Goal: Task Accomplishment & Management: Use online tool/utility

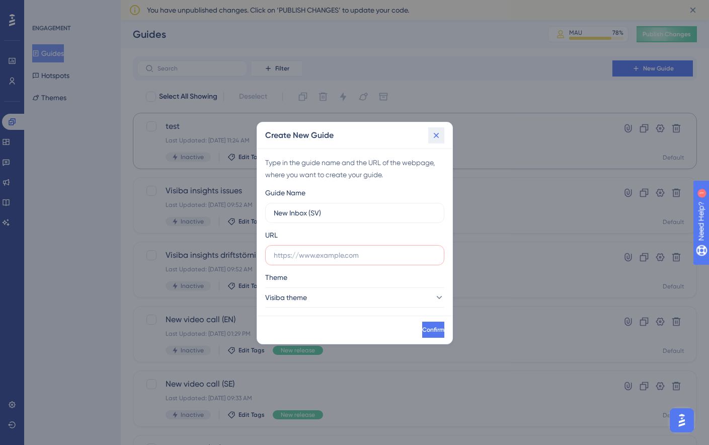
drag, startPoint x: 439, startPoint y: 142, endPoint x: 544, endPoint y: 121, distance: 107.2
click at [439, 142] on button at bounding box center [436, 135] width 16 height 16
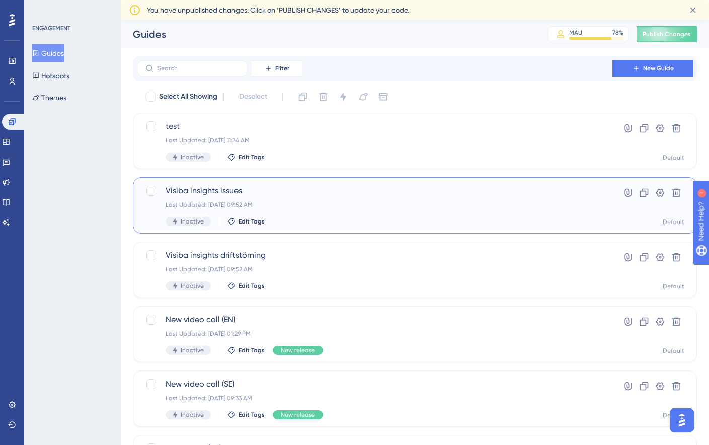
click at [690, 198] on div "Visiba insights issues Last Updated: Mar 06 2025, 09:52 AM Inactive Edit Tags H…" at bounding box center [415, 205] width 564 height 56
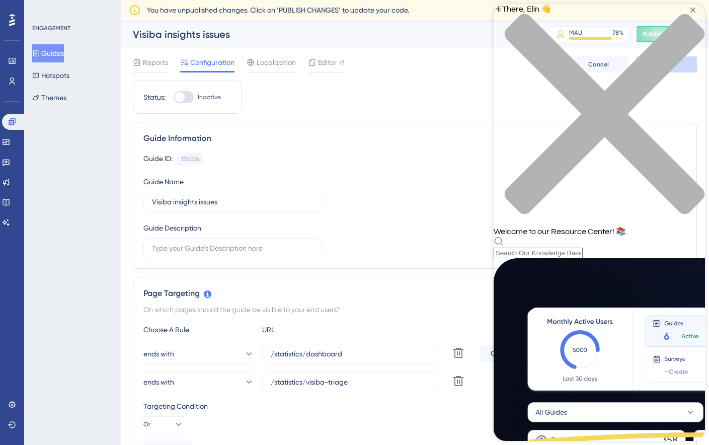
scroll to position [353, 0]
click at [574, 60] on div "Hi There, Elin 👋 Welcome to our Resource Center! 📚" at bounding box center [598, 131] width 211 height 254
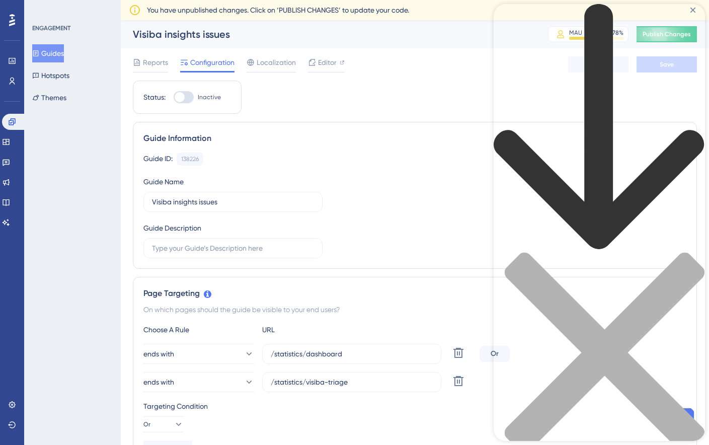
scroll to position [0, 0]
type input "s"
type input "how to"
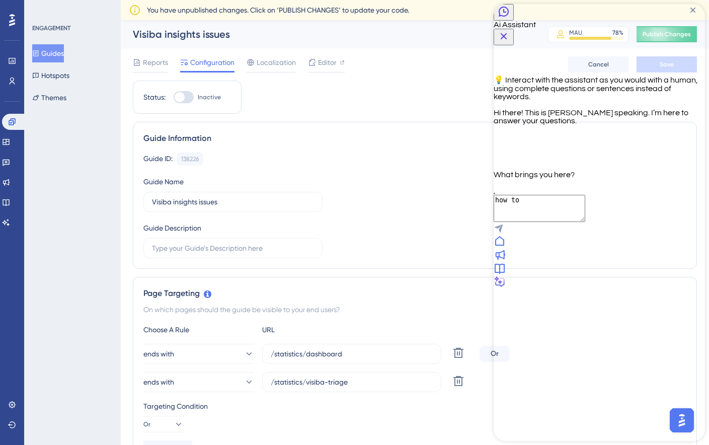
click at [564, 222] on textarea "how to" at bounding box center [539, 208] width 92 height 27
click at [545, 222] on textarea "how do i det up my guide?" at bounding box center [539, 208] width 92 height 27
drag, startPoint x: 545, startPoint y: 387, endPoint x: 556, endPoint y: 405, distance: 20.8
click at [556, 235] on div "how do i set up my guide?" at bounding box center [598, 215] width 211 height 40
click at [544, 222] on textarea "how do i det up my guide?" at bounding box center [539, 208] width 92 height 27
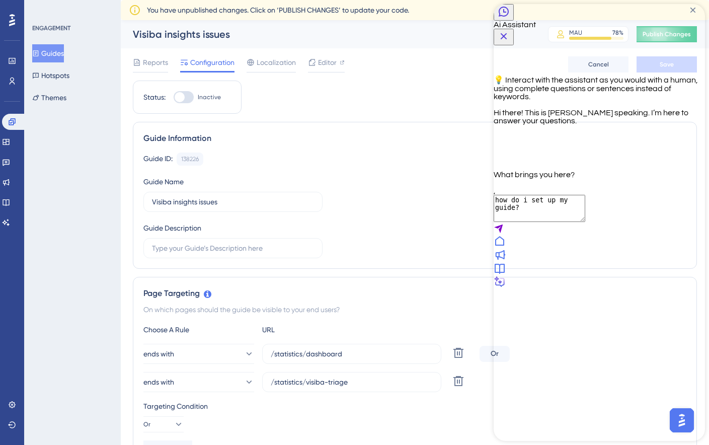
click at [585, 222] on textarea "how do i set up my guide?" at bounding box center [539, 208] width 92 height 27
type textarea "how do i set up my guide? what url is it i need first?"
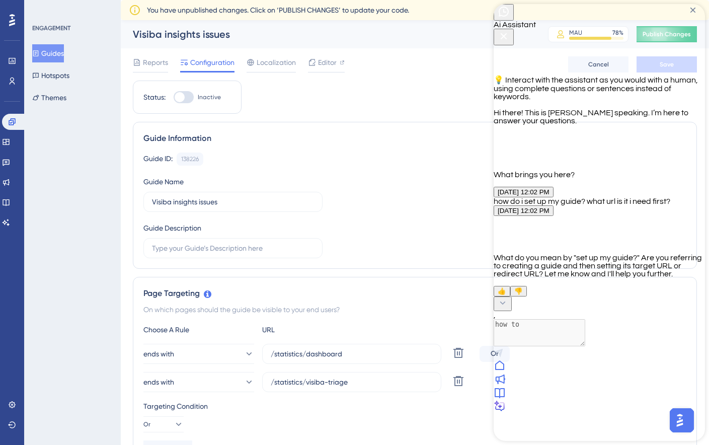
scroll to position [28, 0]
click at [61, 52] on button "Guides" at bounding box center [48, 53] width 32 height 18
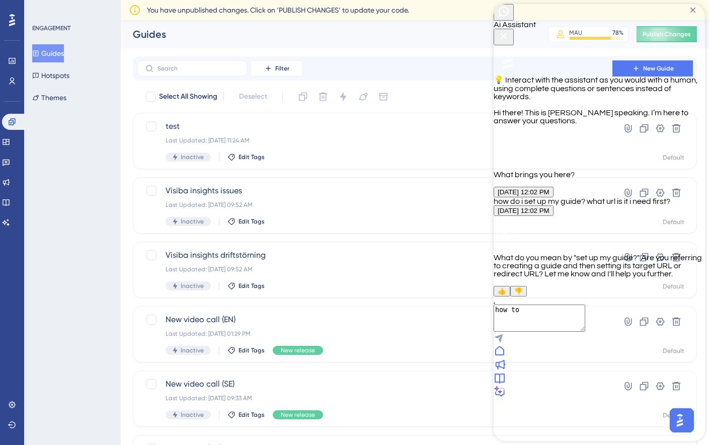
click at [585, 331] on textarea "how to" at bounding box center [539, 317] width 92 height 27
type textarea "h"
type textarea "when i clicn"
click at [570, 30] on div "Ai Assistant" at bounding box center [598, 24] width 211 height 41
click at [510, 30] on icon "Close Button" at bounding box center [503, 36] width 12 height 12
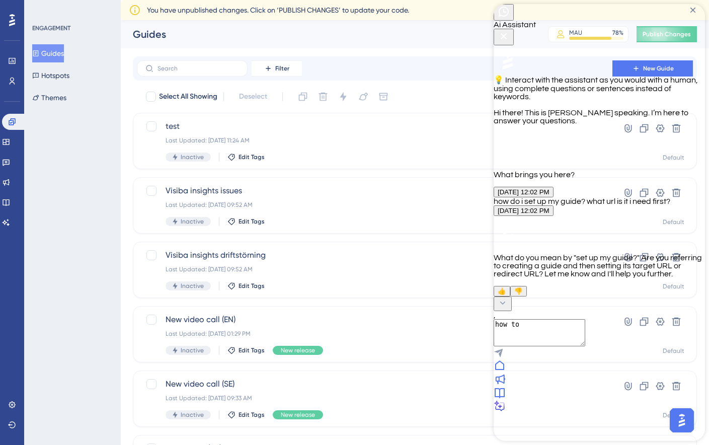
scroll to position [28, 0]
click at [553, 331] on textarea "how to" at bounding box center [539, 317] width 92 height 27
type textarea "when i click on "new guide" its asks me for a url, i dont understand what url i…"
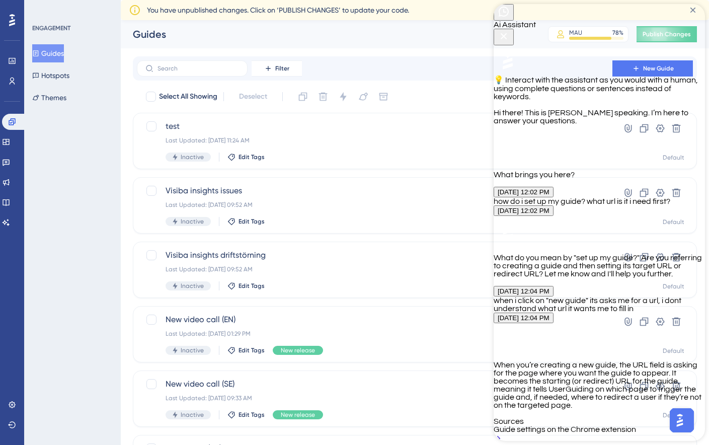
scroll to position [271, 0]
type textarea "does it have to be a full URL or just parts of it?"
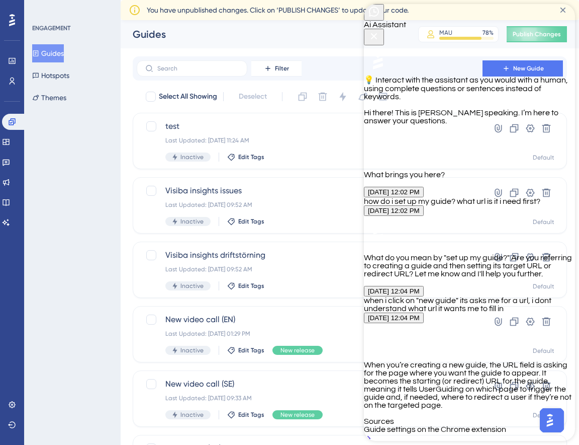
scroll to position [525, 0]
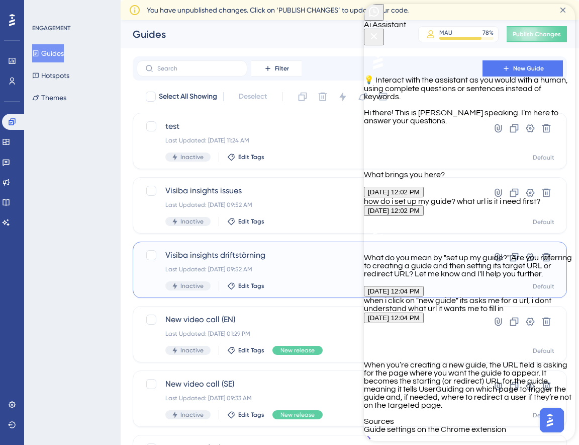
click at [142, 290] on div "Visiba insights driftstörning Last Updated: Mar 06 2025, 09:52 AM Inactive Edit…" at bounding box center [350, 269] width 435 height 56
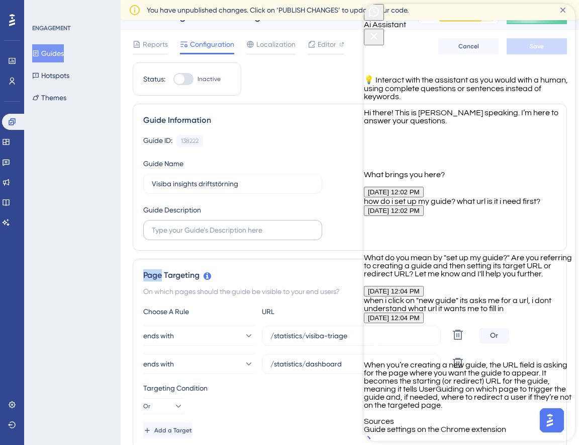
scroll to position [24, 0]
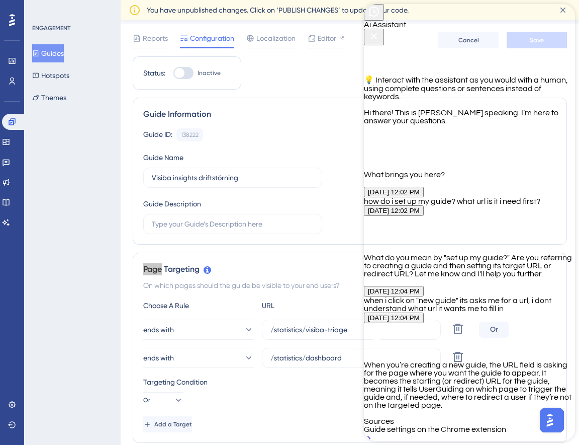
click at [380, 30] on icon "Close Button" at bounding box center [374, 36] width 12 height 12
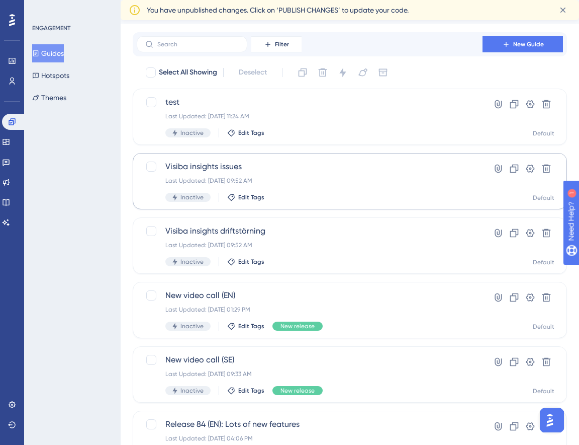
scroll to position [27, 0]
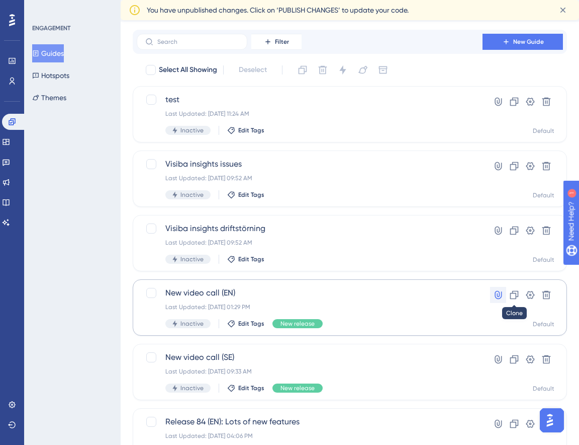
click at [502, 290] on icon at bounding box center [498, 295] width 10 height 10
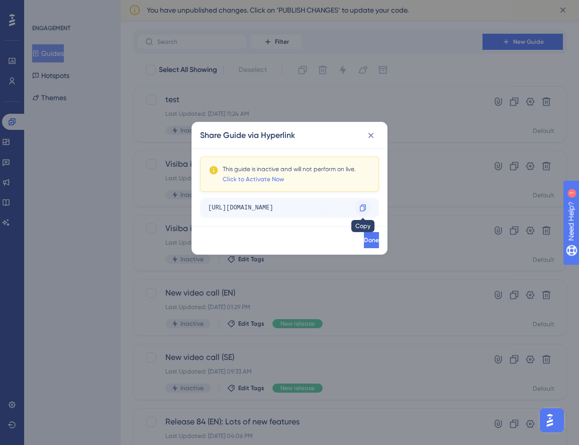
click at [367, 205] on icon at bounding box center [363, 208] width 8 height 8
click at [371, 135] on icon at bounding box center [372, 136] width 6 height 6
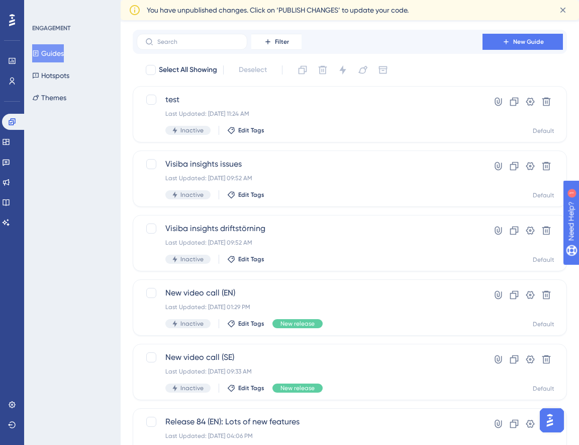
scroll to position [0, 0]
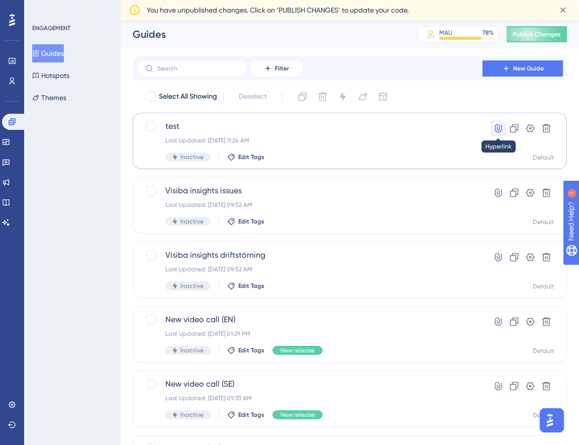
click at [496, 129] on icon at bounding box center [498, 128] width 10 height 10
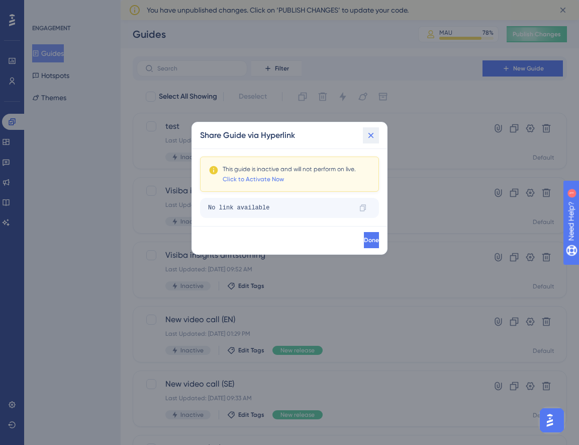
click at [376, 136] on button at bounding box center [371, 135] width 16 height 16
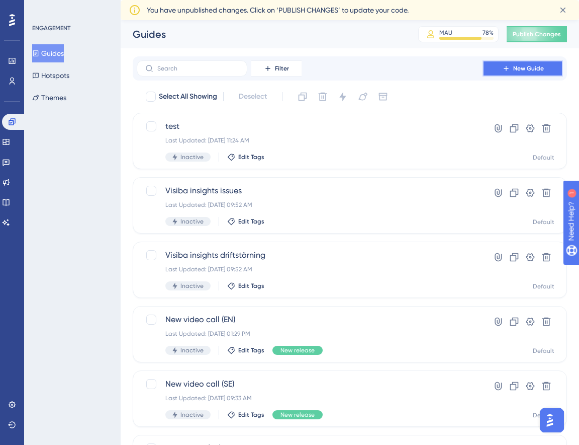
click at [509, 75] on button "New Guide" at bounding box center [523, 68] width 80 height 16
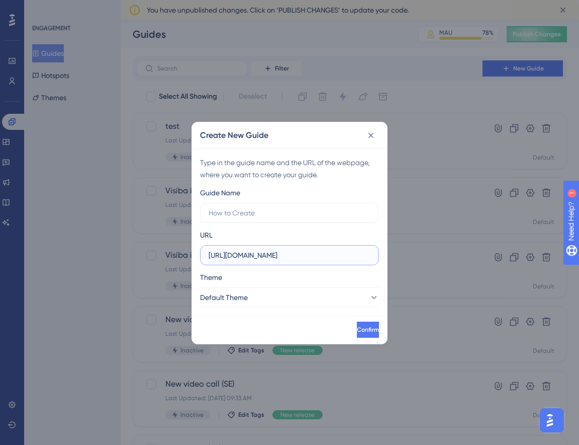
drag, startPoint x: 308, startPoint y: 257, endPoint x: 186, endPoint y: 255, distance: 122.7
click at [186, 255] on div "Create New Guide Type in the guide name and the URL of the webpage, where you w…" at bounding box center [289, 222] width 579 height 445
paste input "dev1.vcare.pl/o/best/care/messaging/inbox"
type input "https://dev1.vcare.pl/o/best/care/messaging/inbox"
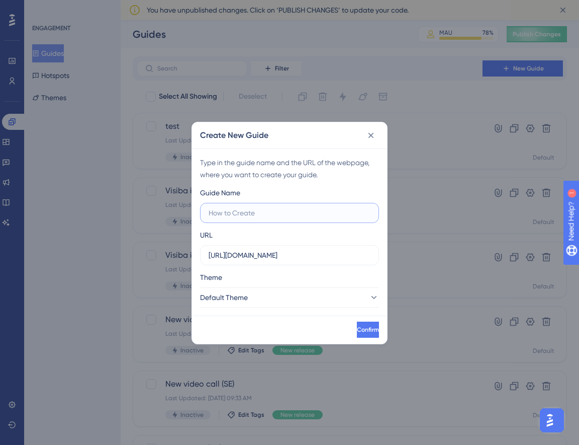
click at [256, 214] on input "text" at bounding box center [290, 212] width 162 height 11
type input "New Inbox (SV)"
click at [259, 295] on button "Default Theme" at bounding box center [289, 297] width 179 height 20
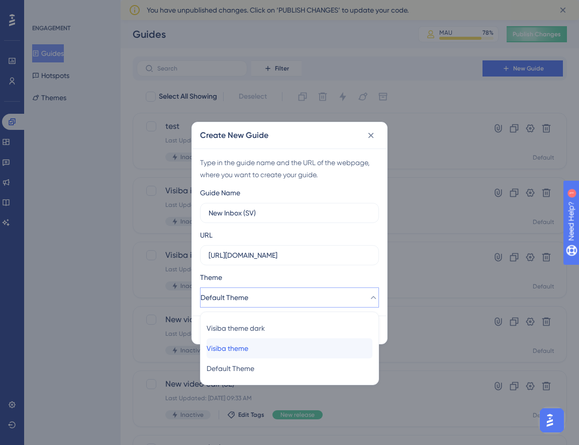
click at [249, 342] on div "Visiba theme Visiba theme" at bounding box center [290, 348] width 166 height 20
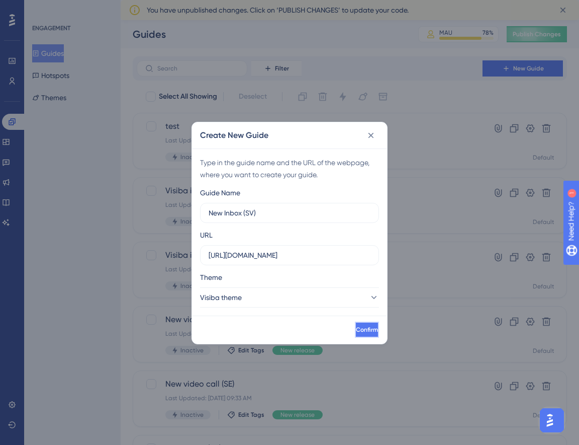
click at [356, 331] on span "Confirm" at bounding box center [367, 329] width 22 height 8
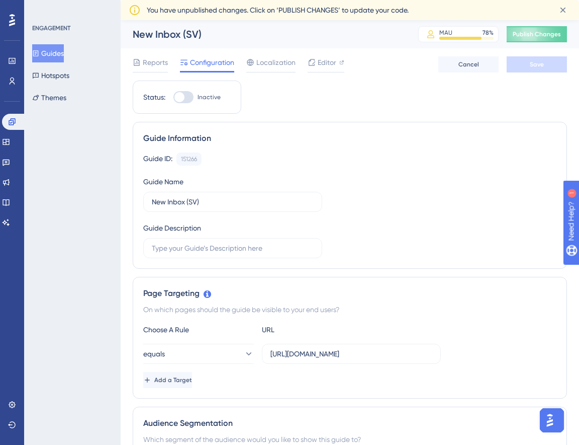
click at [45, 51] on button "Guides" at bounding box center [48, 53] width 32 height 18
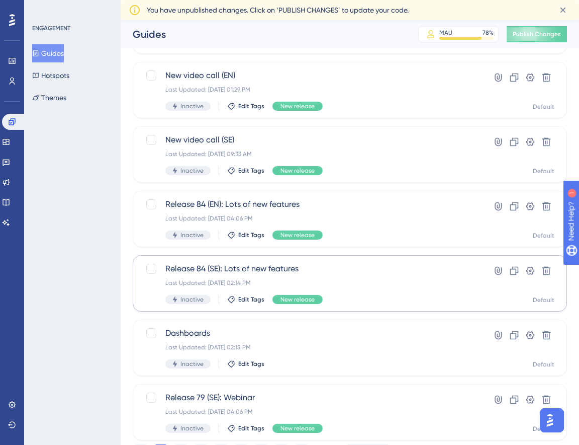
scroll to position [301, 0]
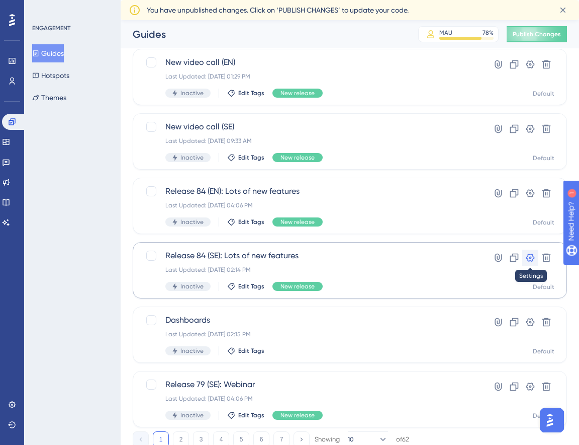
click at [532, 260] on icon at bounding box center [531, 257] width 10 height 10
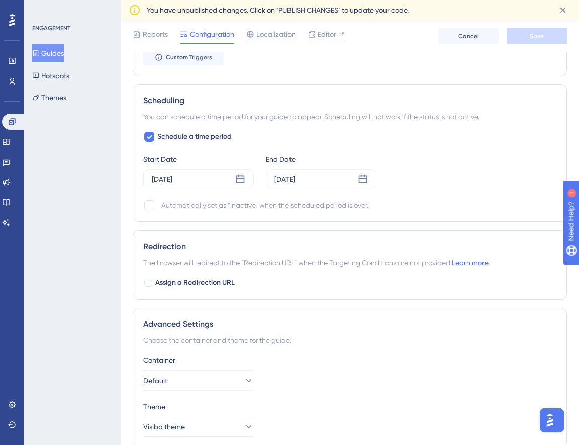
scroll to position [701, 0]
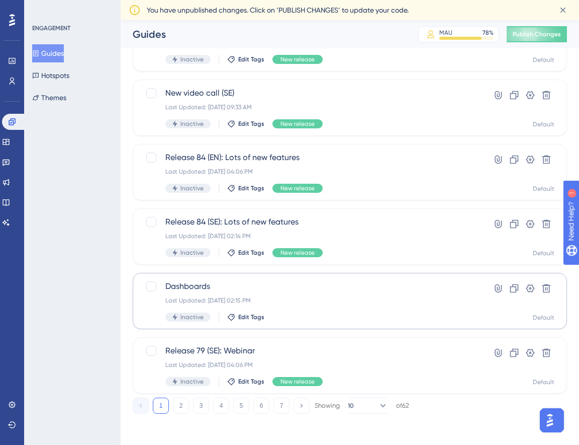
scroll to position [336, 0]
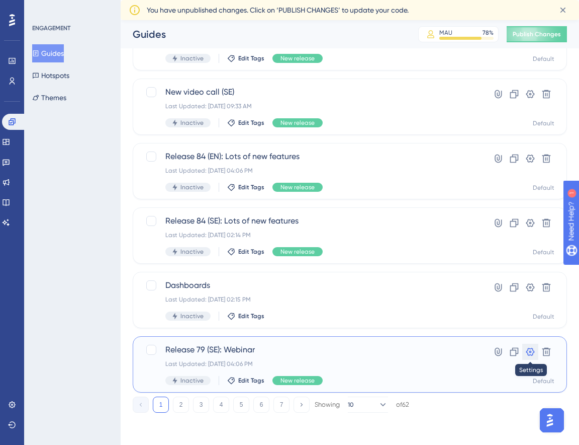
click at [531, 351] on icon at bounding box center [531, 352] width 9 height 8
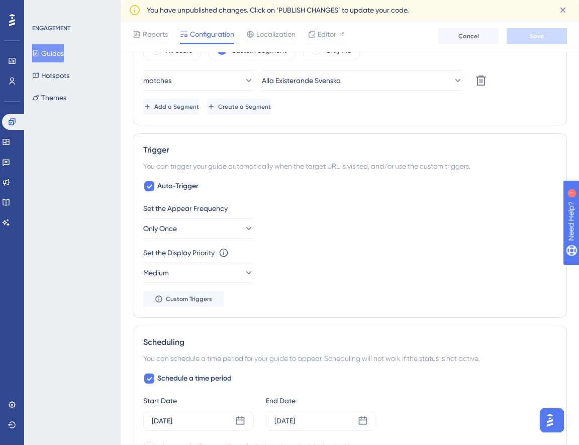
scroll to position [701, 0]
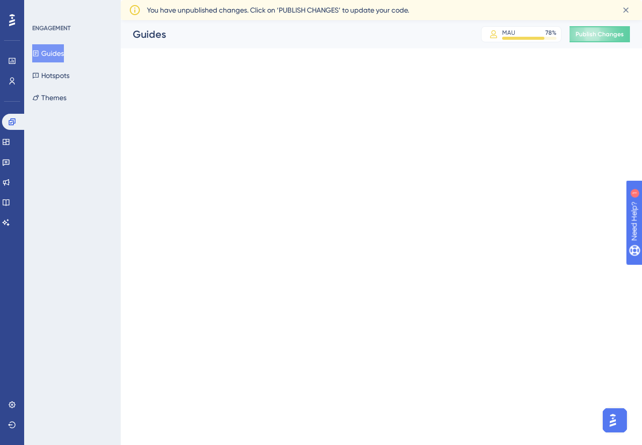
click at [610, 421] on img "Open AI Assistant Launcher" at bounding box center [613, 420] width 18 height 18
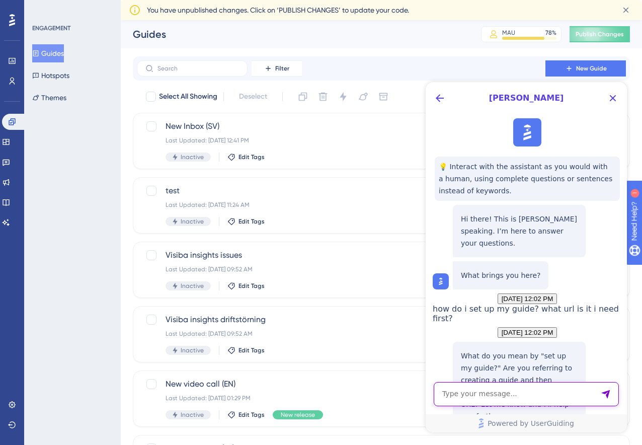
click at [511, 396] on textarea "AI Assistant Text Input" at bounding box center [526, 394] width 185 height 24
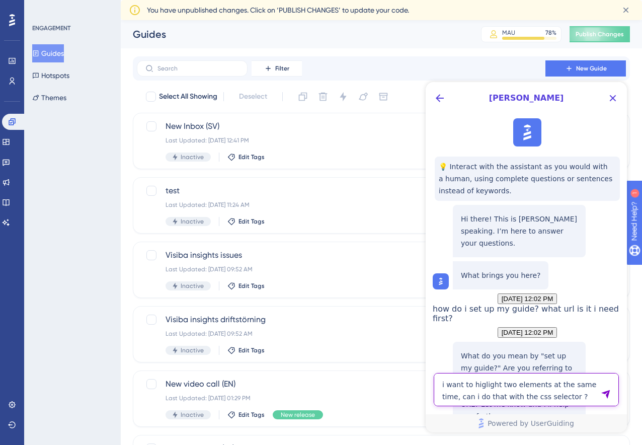
type textarea "i want to higlight two elements at the same time, can i do that with the css se…"
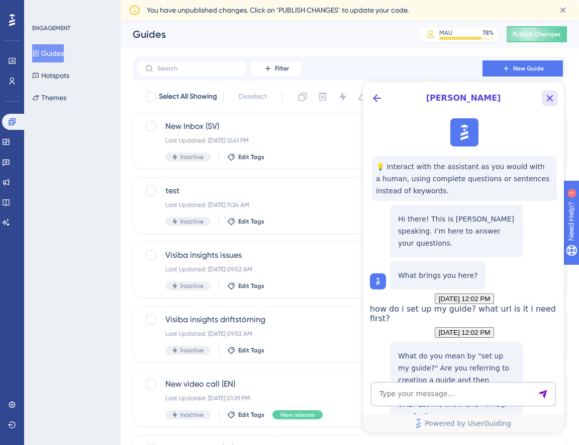
click at [549, 98] on icon "Close Button" at bounding box center [550, 98] width 12 height 12
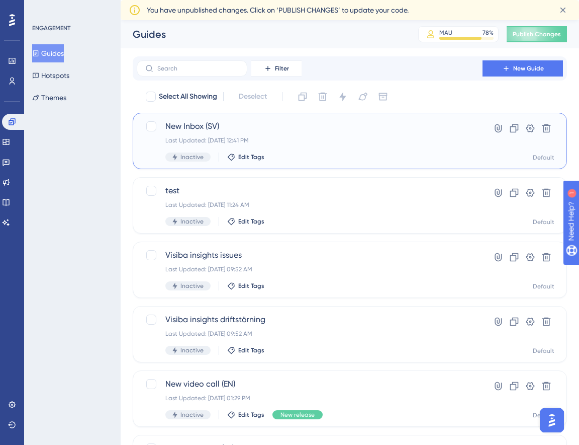
click at [337, 127] on span "New Inbox (SV)" at bounding box center [309, 126] width 289 height 12
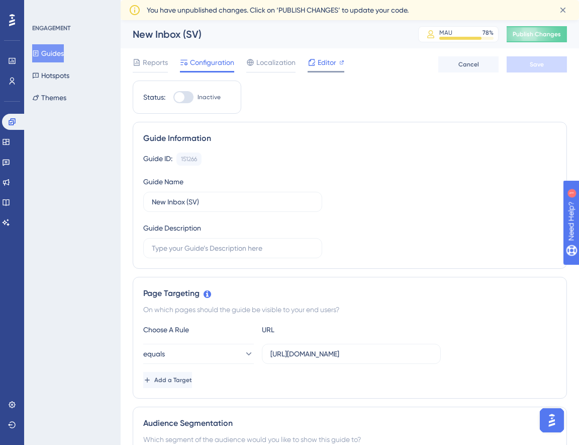
click at [335, 58] on span "Editor" at bounding box center [327, 62] width 19 height 12
click at [63, 54] on button "Guides" at bounding box center [48, 53] width 32 height 18
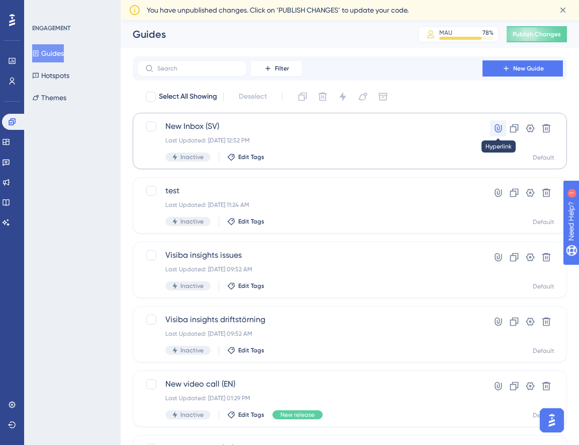
click at [501, 132] on icon at bounding box center [498, 128] width 10 height 10
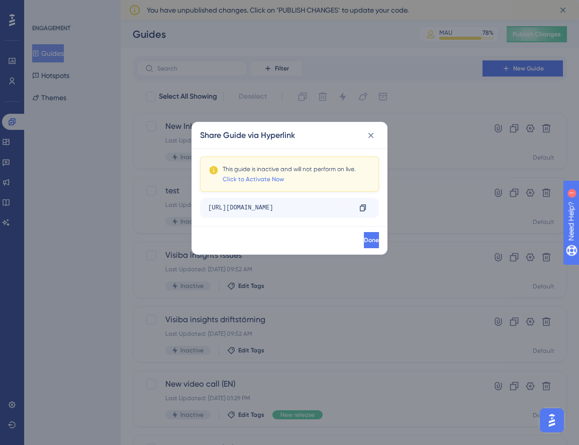
click at [341, 208] on div "https://dev1.vcare.pl/o/best/care/messaging/inbox?__ug__=151266" at bounding box center [279, 208] width 143 height 16
click at [332, 208] on div "https://dev1.vcare.pl/o/best/care/messaging/inbox?__ug__=151266" at bounding box center [279, 208] width 143 height 16
click at [363, 241] on span "Done" at bounding box center [370, 240] width 15 height 8
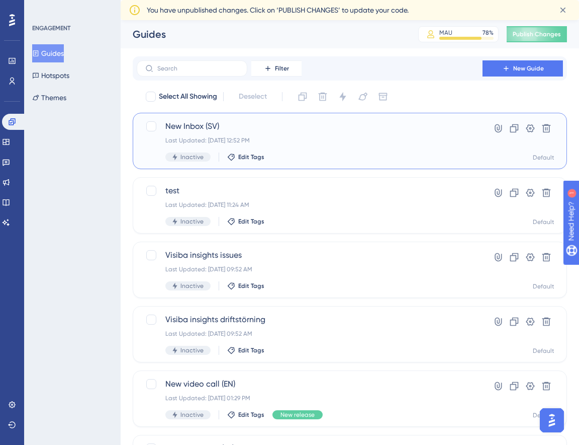
click at [462, 132] on div "New Inbox (SV) Last Updated: Sep 04 2025, 12:52 PM Inactive Edit Tags Hyperlink…" at bounding box center [349, 140] width 409 height 41
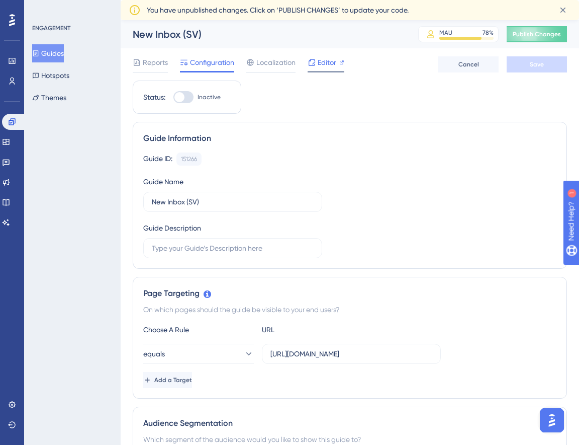
click at [328, 62] on span "Editor" at bounding box center [327, 62] width 19 height 12
click at [64, 55] on button "Guides" at bounding box center [48, 53] width 32 height 18
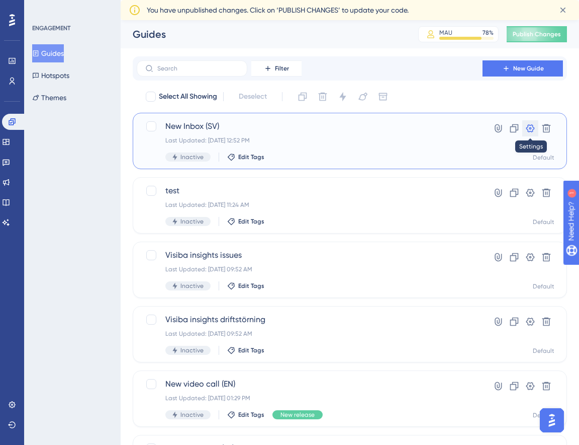
click at [529, 127] on icon at bounding box center [531, 128] width 10 height 10
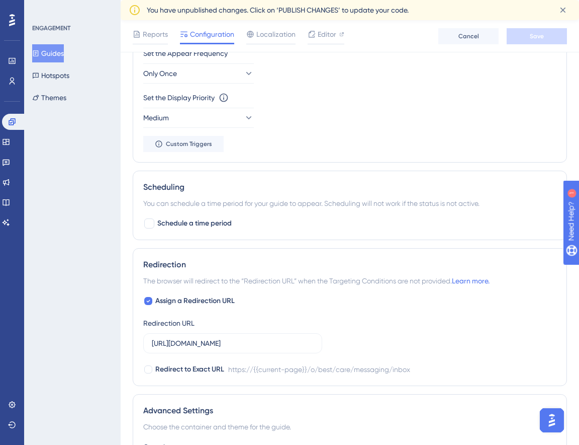
scroll to position [540, 0]
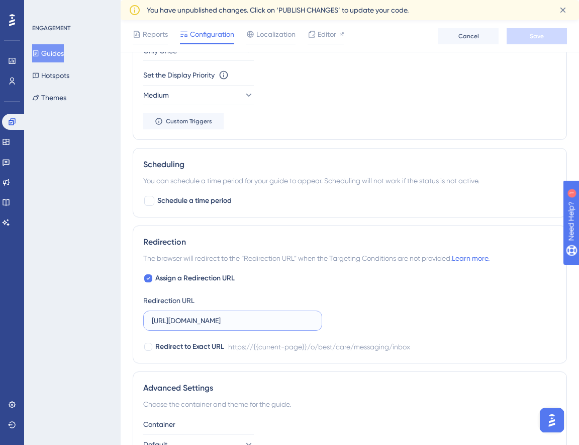
click at [270, 320] on input "https://dev1.vcare.pl/o/best/care/messaging/inbox" at bounding box center [233, 320] width 162 height 11
paste input "text"
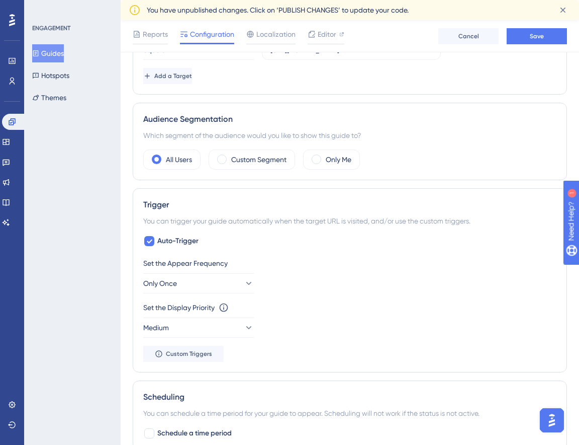
scroll to position [205, 0]
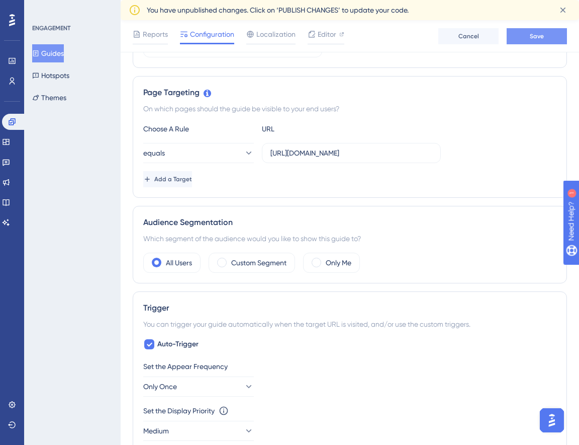
type input "https://dev1.vcare.pl/o/best/care/messaging"
click at [535, 31] on button "Save" at bounding box center [537, 36] width 60 height 16
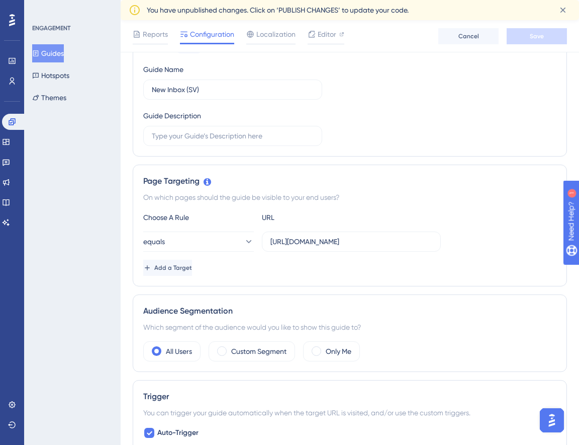
scroll to position [112, 0]
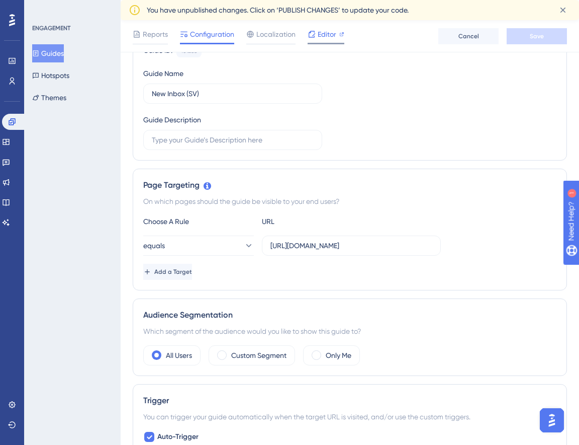
click at [332, 29] on span "Editor" at bounding box center [327, 34] width 19 height 12
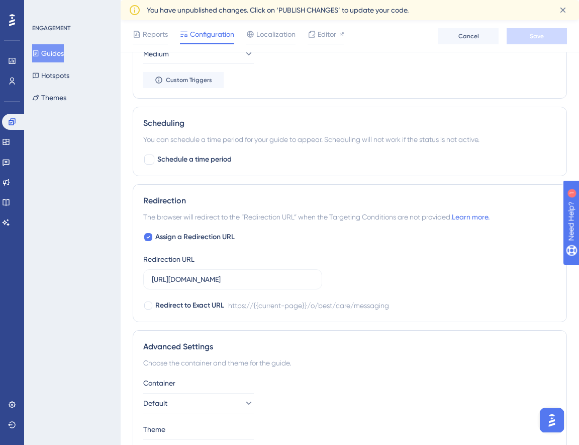
scroll to position [0, 0]
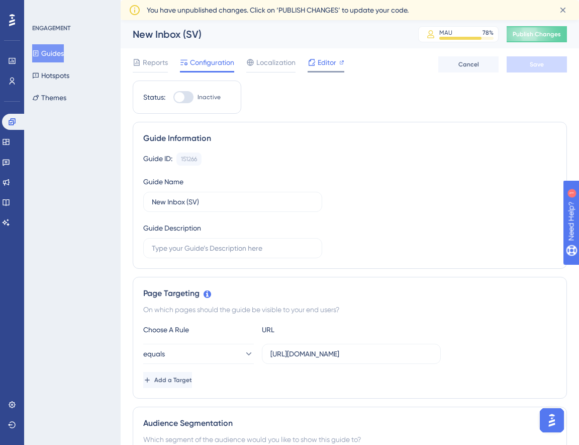
click at [321, 66] on span "Editor" at bounding box center [327, 62] width 19 height 12
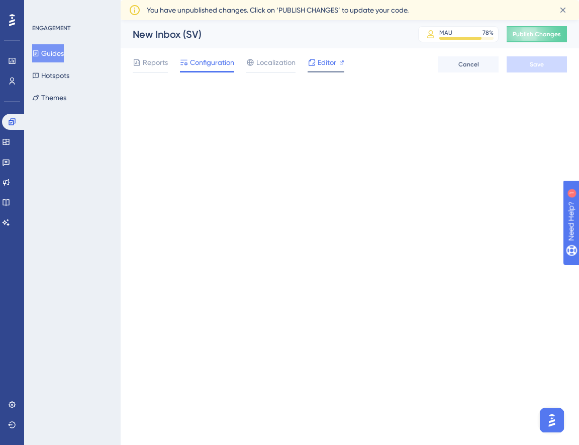
click at [320, 66] on span "Editor" at bounding box center [327, 62] width 19 height 12
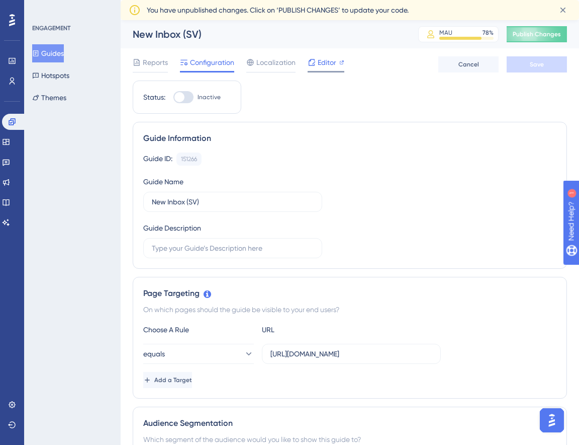
click at [328, 65] on span "Editor" at bounding box center [327, 62] width 19 height 12
click at [332, 66] on span "Editor" at bounding box center [327, 62] width 19 height 12
